Goal: Find specific page/section: Find specific page/section

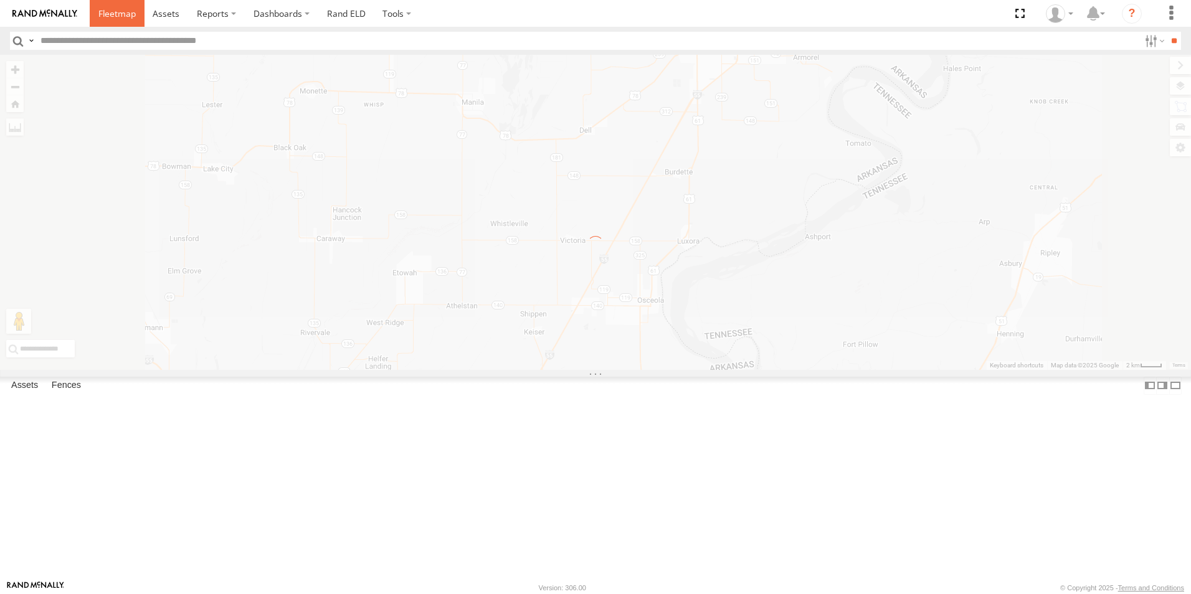
click at [108, 14] on span at bounding box center [116, 13] width 37 height 12
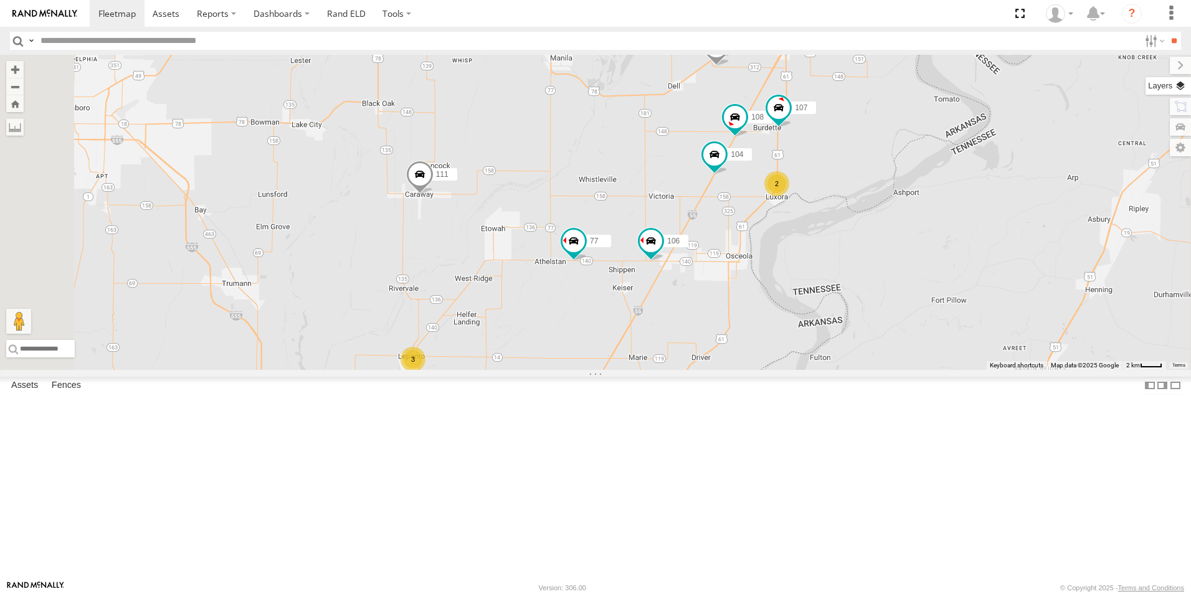
click at [1181, 90] on label at bounding box center [1167, 85] width 45 height 17
click at [0, 0] on span "Basemaps" at bounding box center [0, 0] width 0 height 0
click at [0, 0] on label "Satellite + Roadmap" at bounding box center [0, 0] width 0 height 0
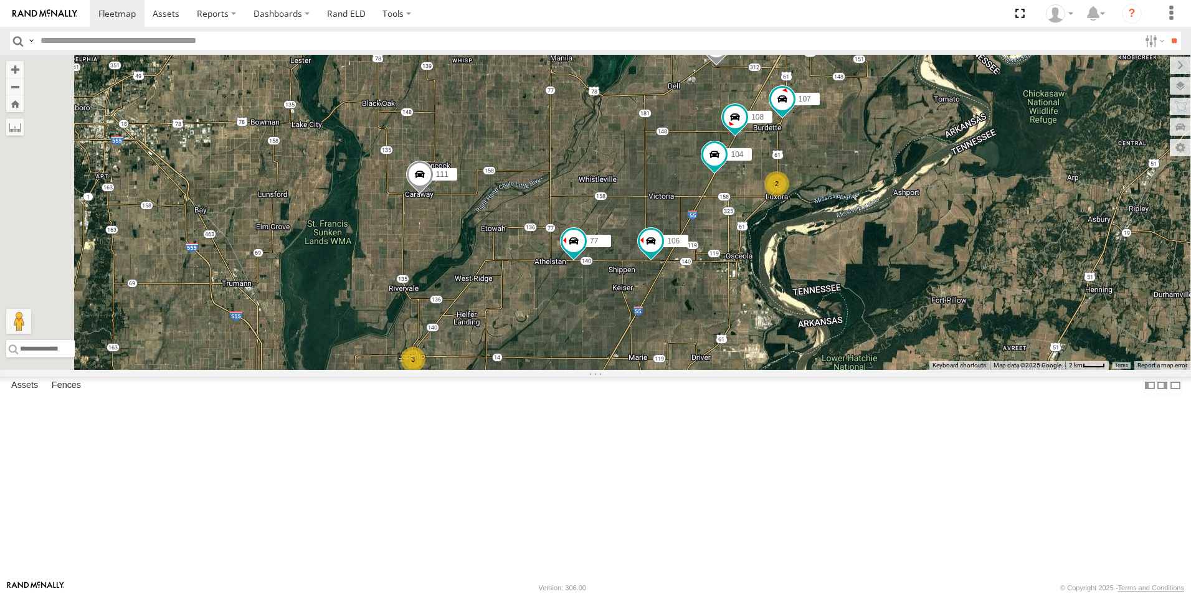
click at [0, 0] on span at bounding box center [0, 0] width 0 height 0
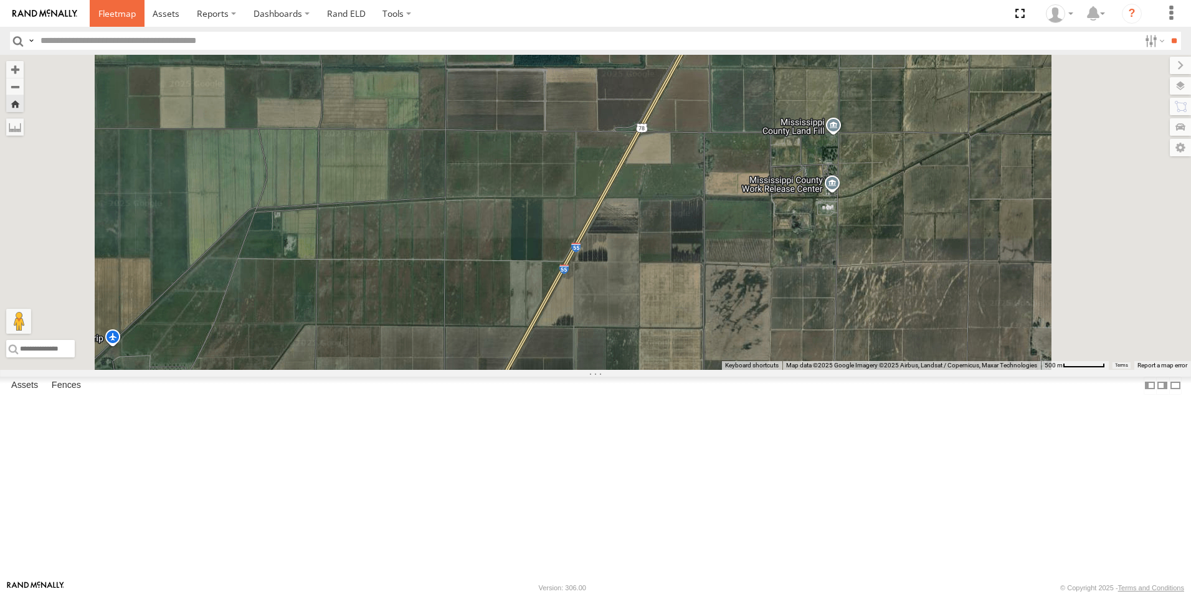
click at [130, 11] on span at bounding box center [116, 13] width 37 height 12
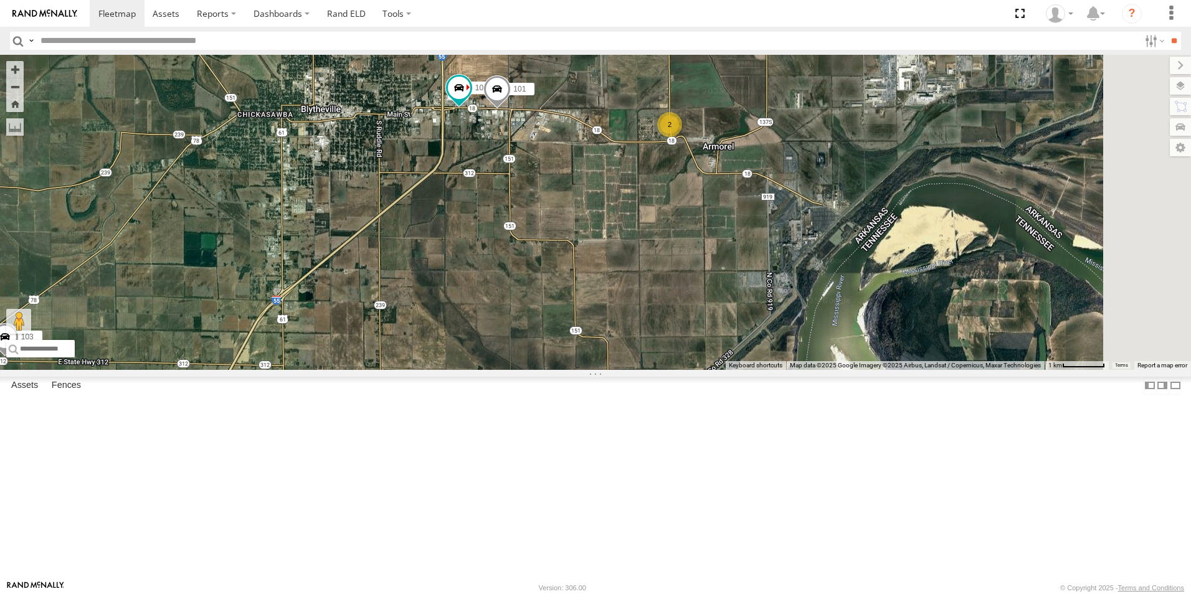
drag, startPoint x: 930, startPoint y: 152, endPoint x: 842, endPoint y: 324, distance: 193.0
click at [843, 324] on div "106 108 111 103 102 101 2" at bounding box center [595, 212] width 1191 height 315
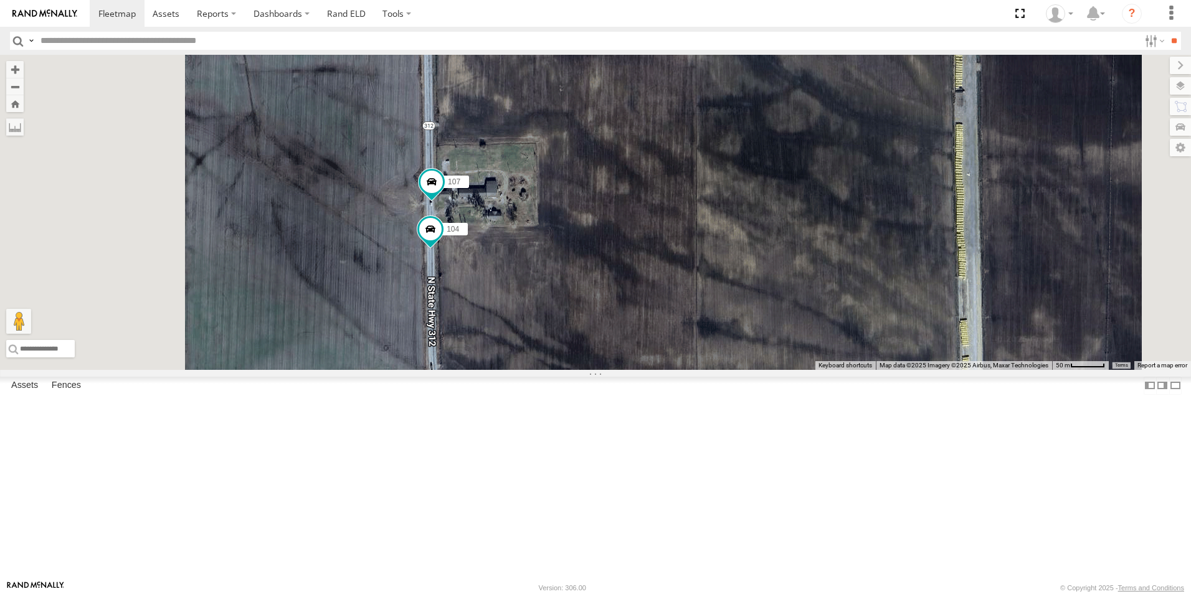
drag, startPoint x: 536, startPoint y: 230, endPoint x: 645, endPoint y: 245, distance: 110.5
click at [645, 245] on div "106 108 111 103 102 101 104 107" at bounding box center [595, 212] width 1191 height 315
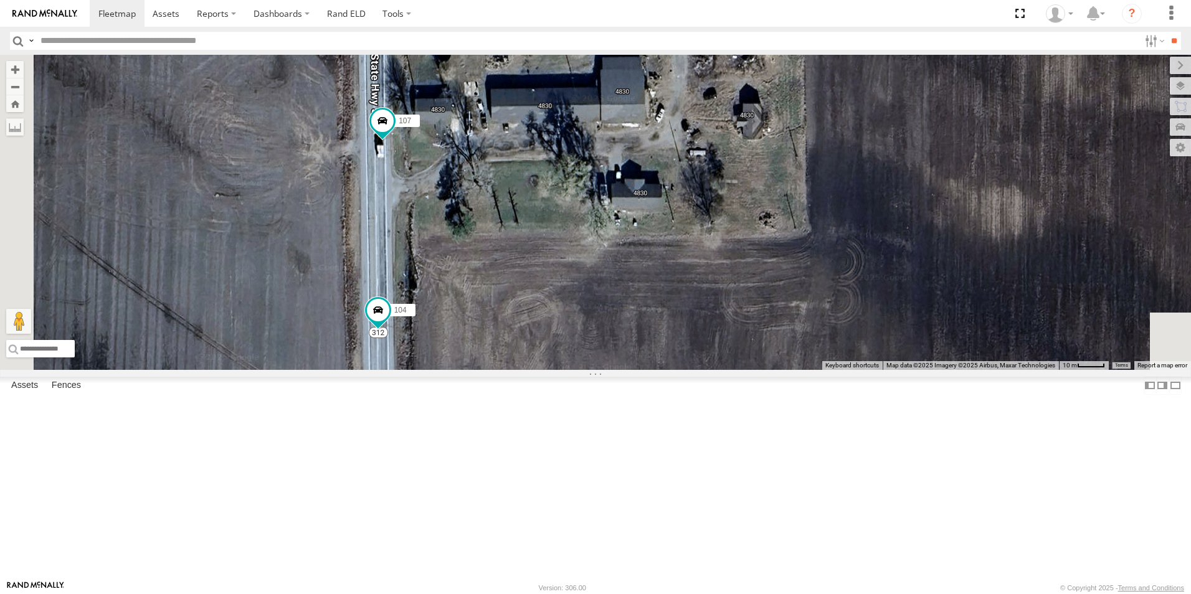
drag, startPoint x: 608, startPoint y: 346, endPoint x: 740, endPoint y: 73, distance: 303.6
click at [739, 73] on div "106 108 111 103 102 101 104 107" at bounding box center [595, 212] width 1191 height 315
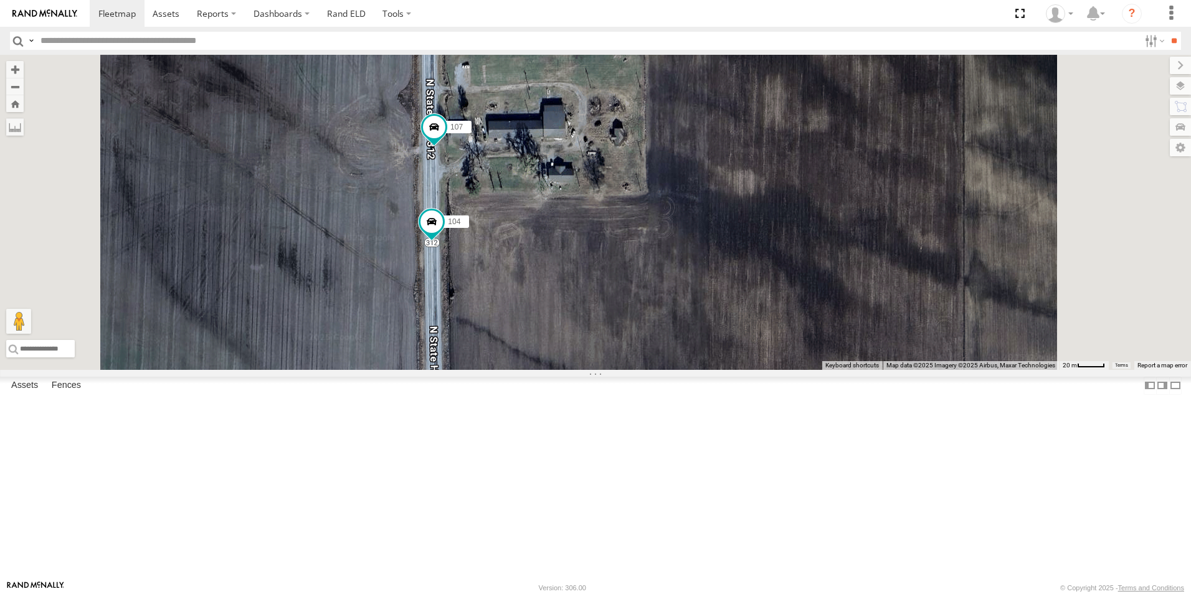
drag, startPoint x: 735, startPoint y: 117, endPoint x: 669, endPoint y: 262, distance: 159.7
click at [669, 262] on div "106 108 111 103 102 101 104 107" at bounding box center [595, 212] width 1191 height 315
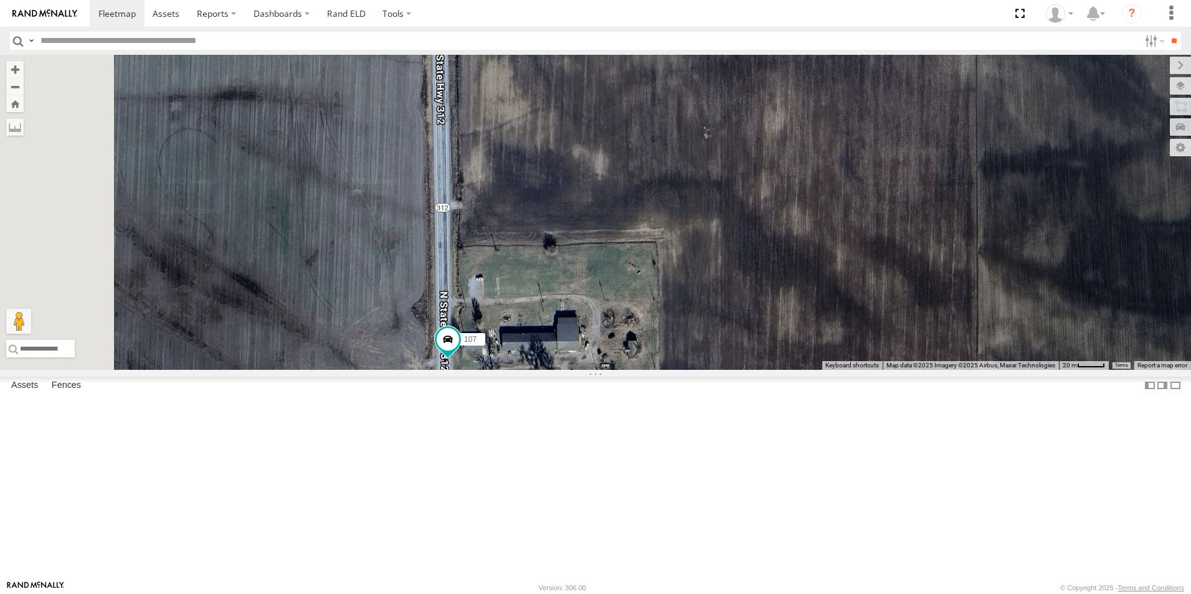
drag, startPoint x: 682, startPoint y: 191, endPoint x: 719, endPoint y: 347, distance: 160.7
click at [719, 347] on div "106 108 111 103 102 101 104 107" at bounding box center [595, 212] width 1191 height 315
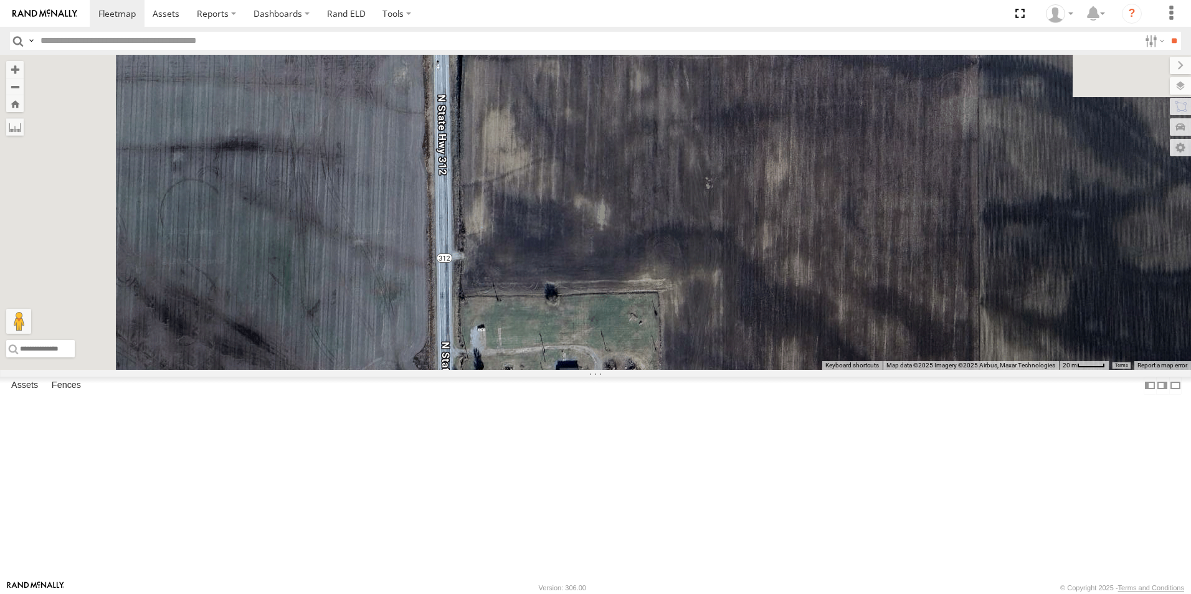
drag, startPoint x: 698, startPoint y: 293, endPoint x: 699, endPoint y: 326, distance: 33.0
click at [699, 326] on div "106 108 111 103 102 101 104 107" at bounding box center [595, 212] width 1191 height 315
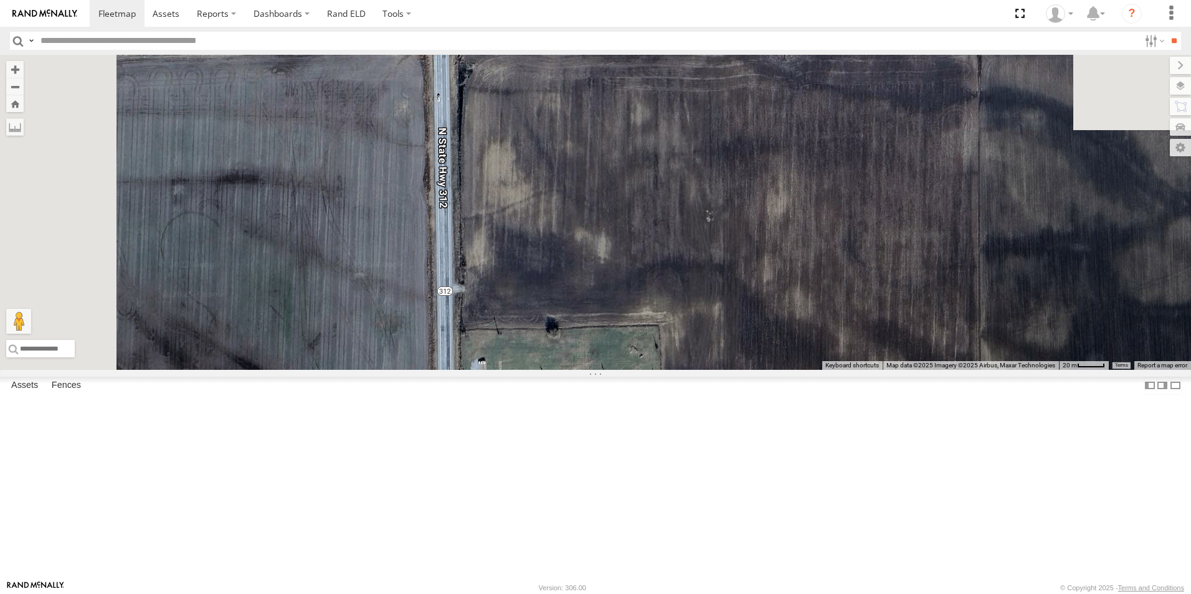
click at [0, 0] on span at bounding box center [0, 0] width 0 height 0
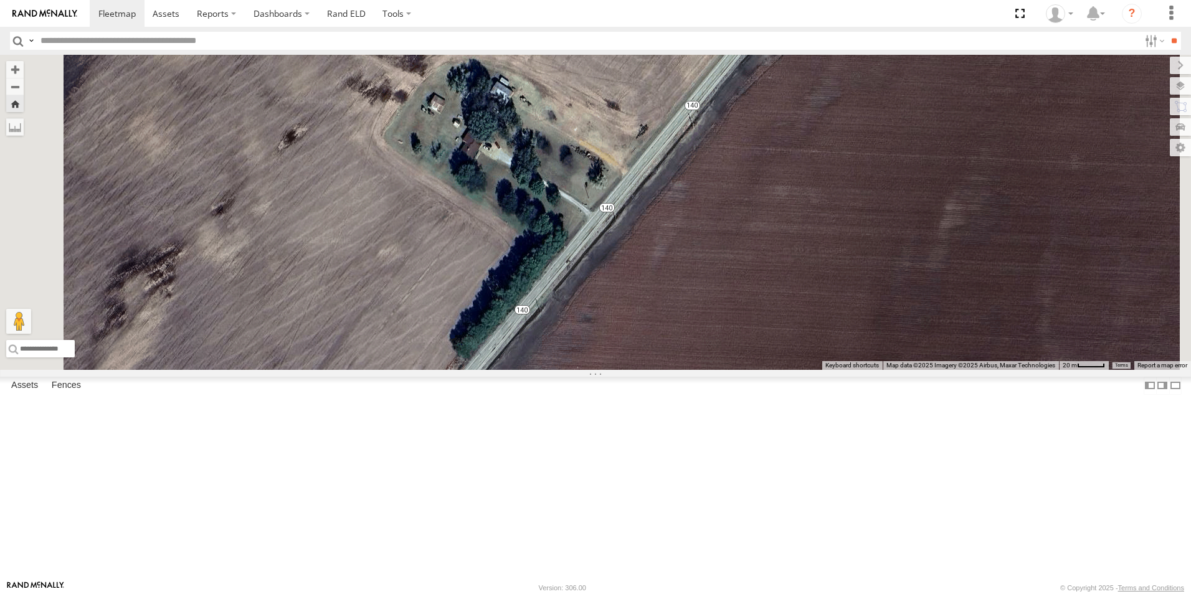
scroll to position [53, 0]
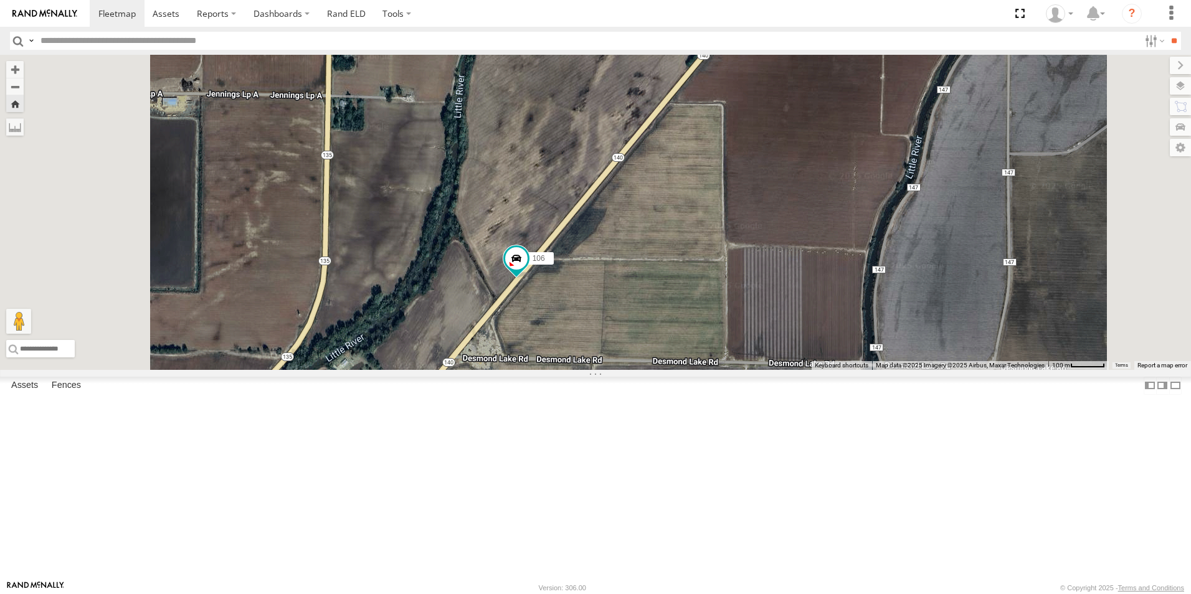
drag, startPoint x: 728, startPoint y: 295, endPoint x: 766, endPoint y: 184, distance: 117.2
click at [766, 184] on div "106" at bounding box center [595, 212] width 1191 height 315
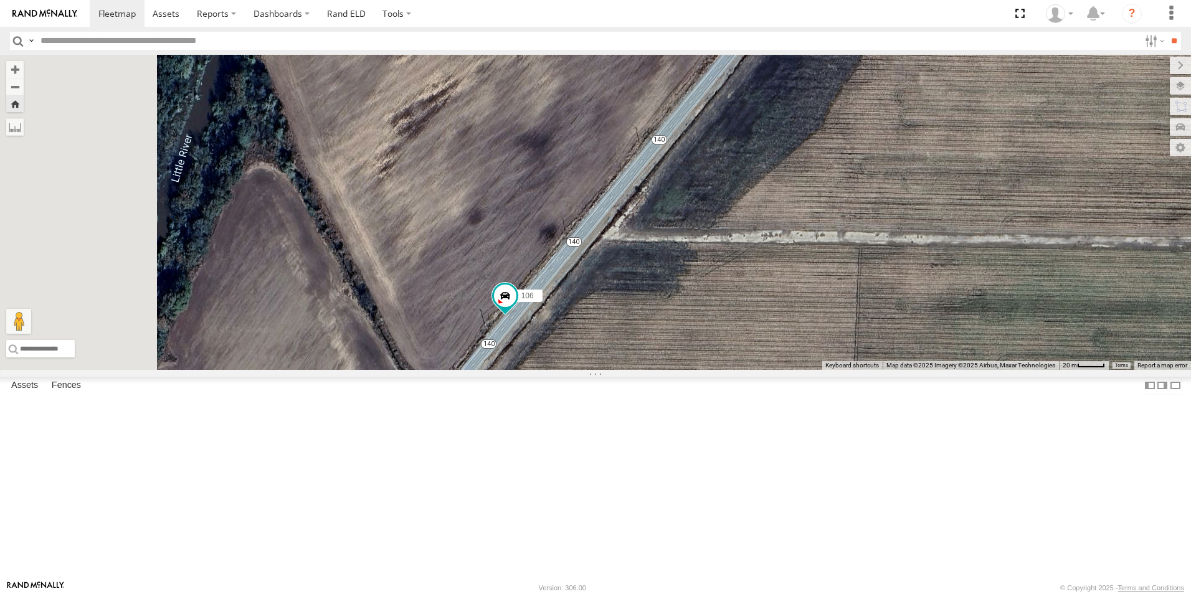
drag, startPoint x: 669, startPoint y: 328, endPoint x: 848, endPoint y: 14, distance: 361.2
click at [848, 14] on body at bounding box center [595, 297] width 1191 height 594
